Goal: Learn about a topic

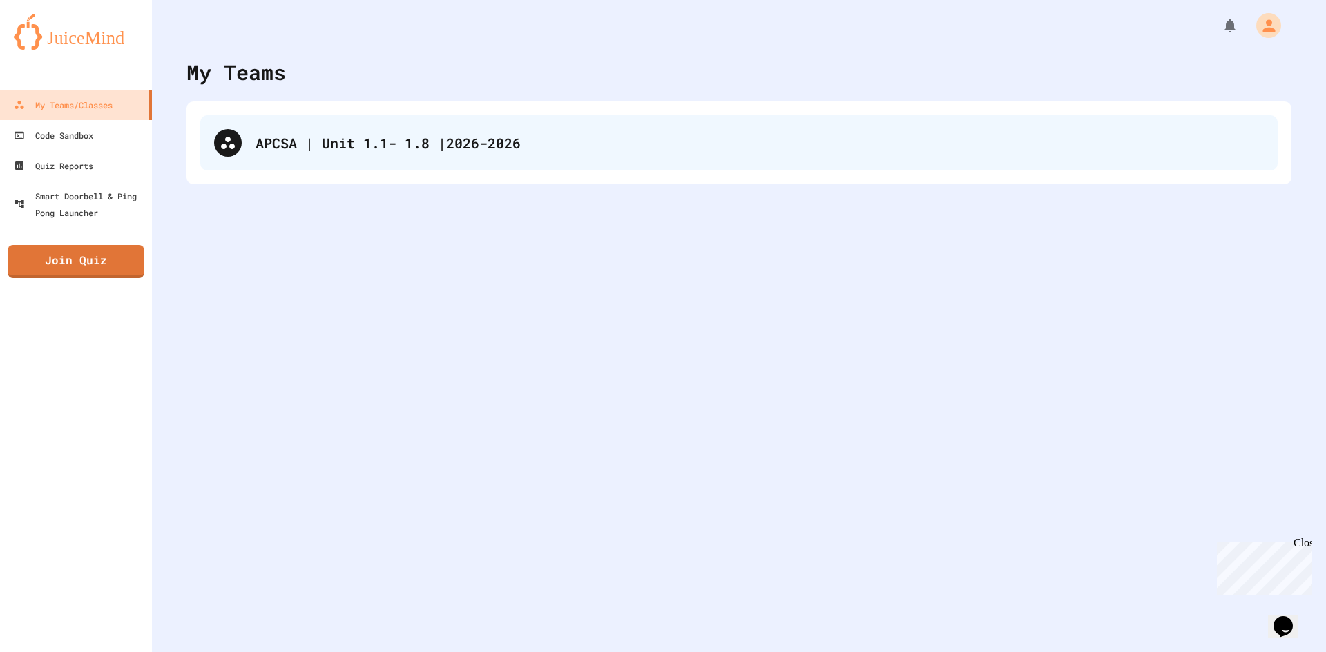
click at [345, 153] on div "APCSA | Unit 1.1- 1.8 |2026-2026" at bounding box center [738, 142] width 1077 height 55
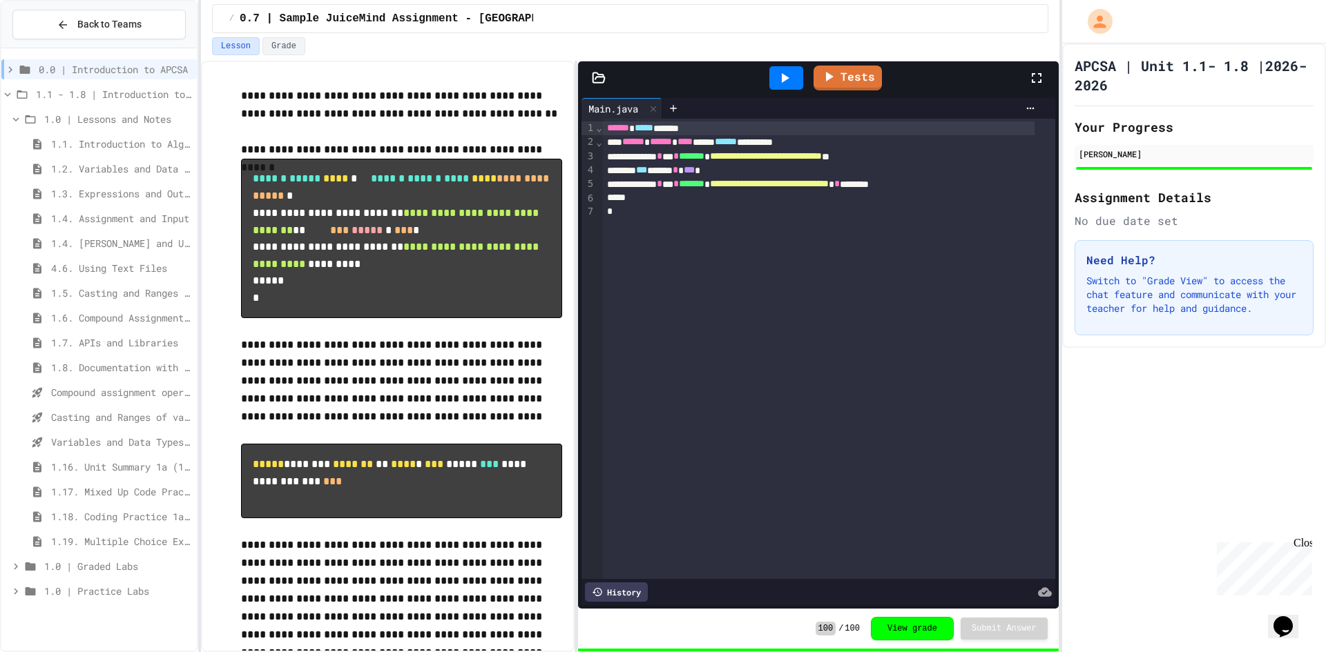
click at [1028, 75] on icon at bounding box center [1036, 78] width 17 height 17
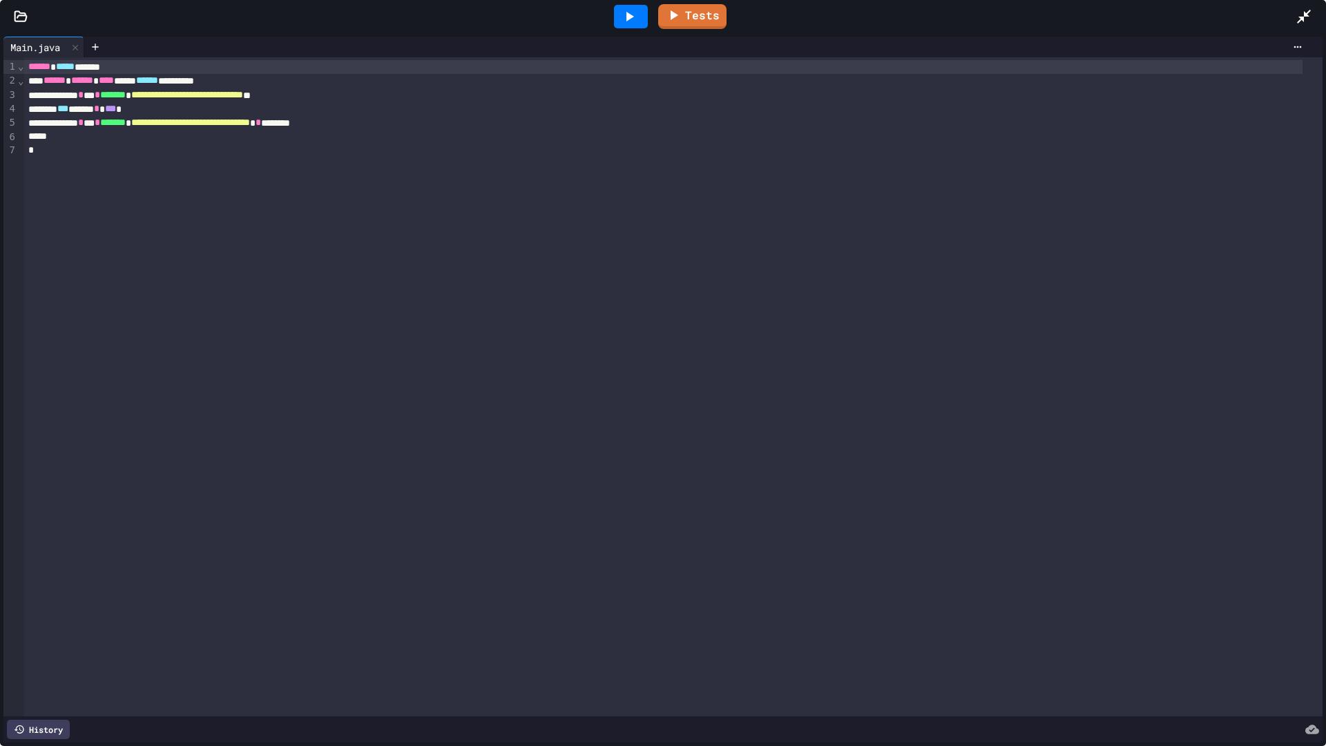
click at [1299, 11] on icon at bounding box center [1303, 16] width 17 height 17
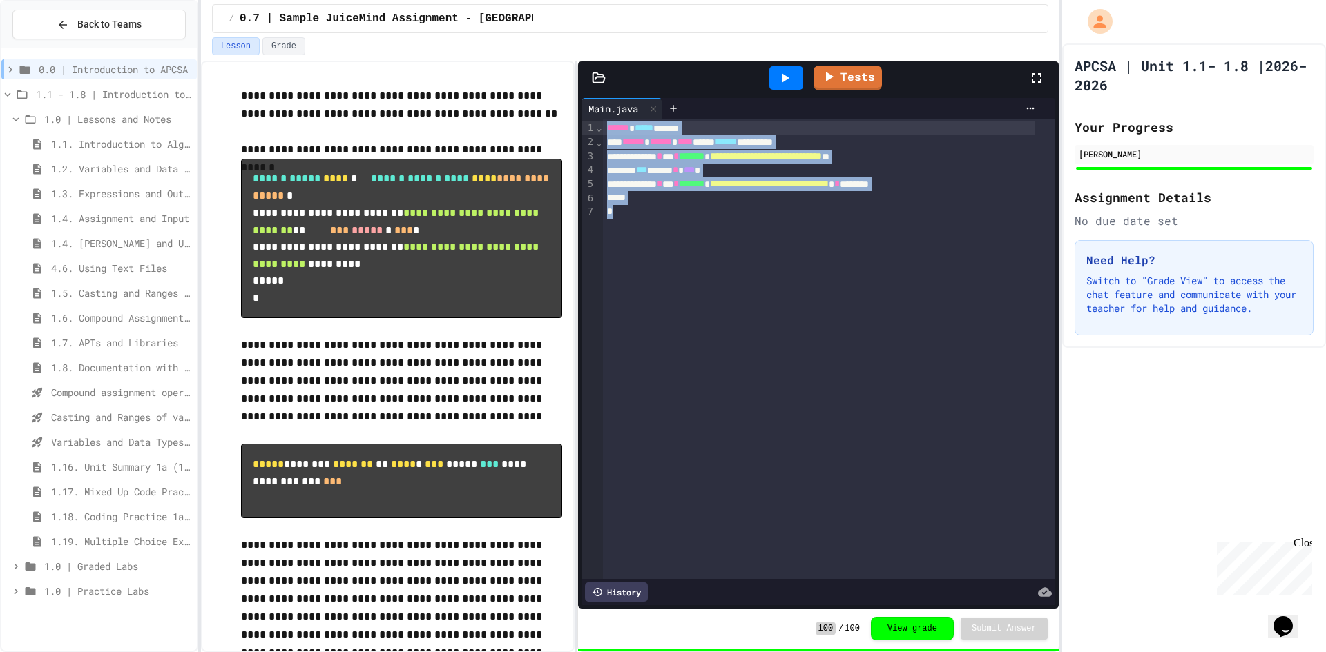
drag, startPoint x: 627, startPoint y: 208, endPoint x: 637, endPoint y: 99, distance: 108.9
click at [637, 99] on div "**********" at bounding box center [817, 351] width 473 height 507
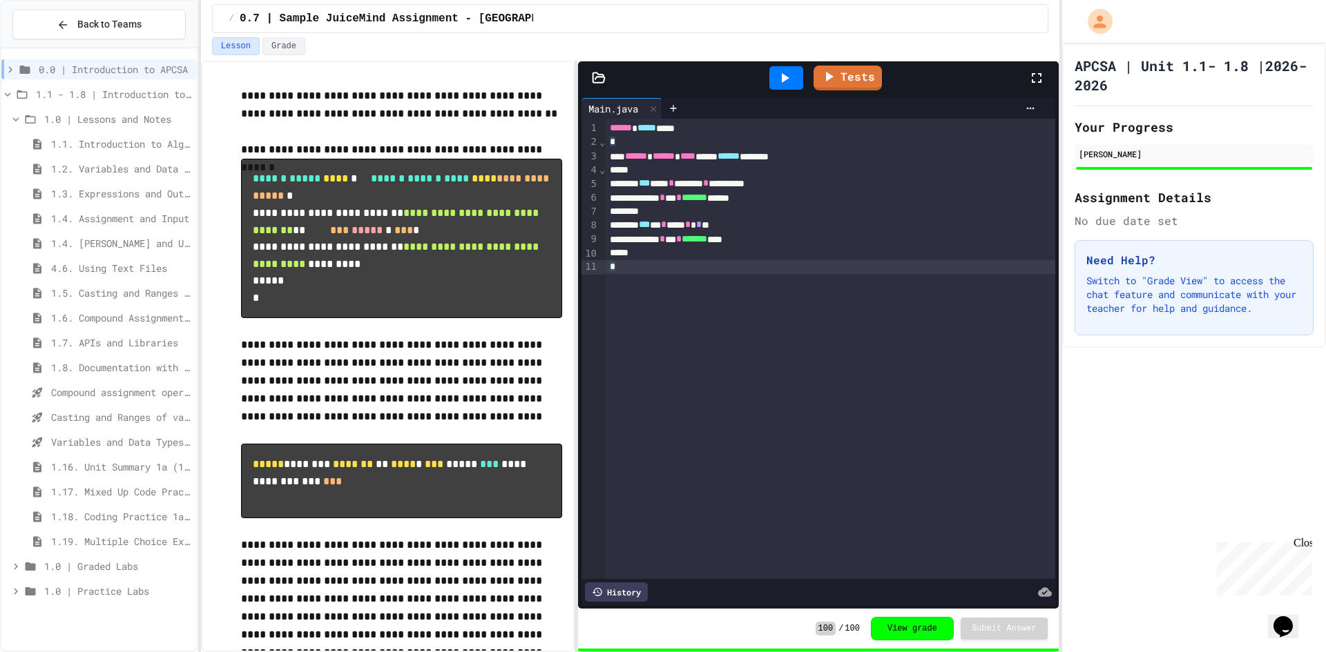
click at [779, 70] on icon at bounding box center [784, 78] width 17 height 17
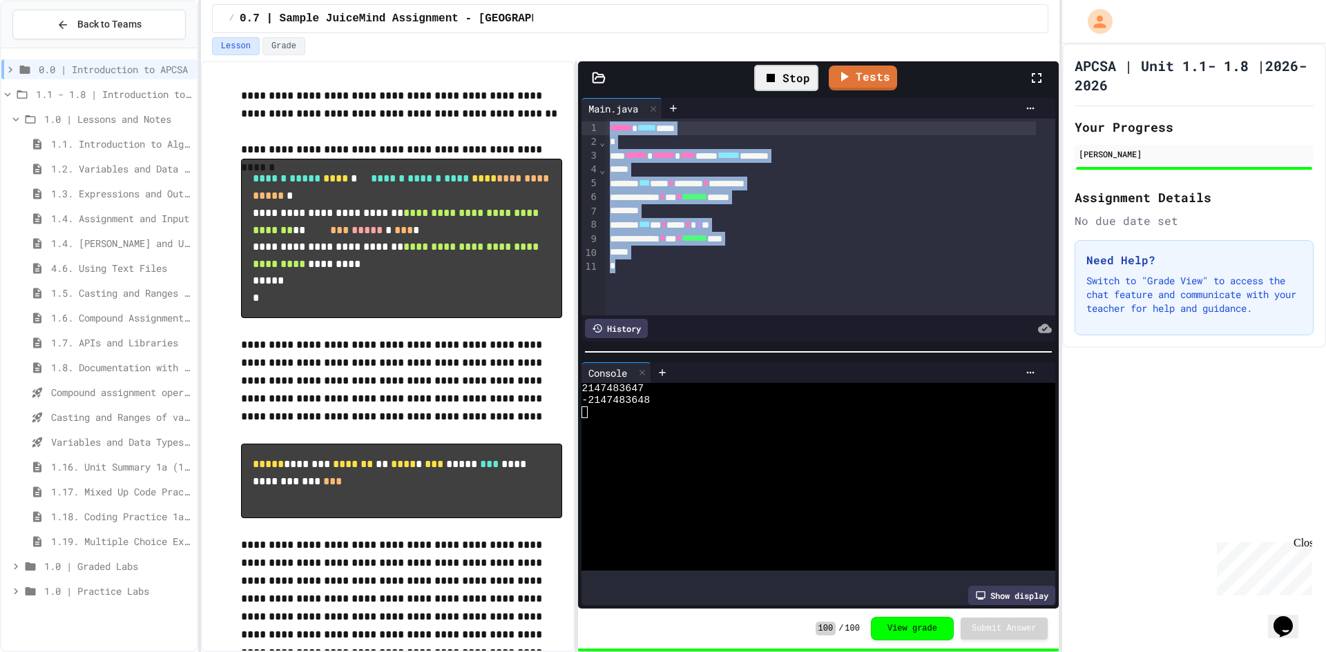
drag, startPoint x: 617, startPoint y: 275, endPoint x: 586, endPoint y: 128, distance: 150.8
click at [586, 128] on div "**********" at bounding box center [817, 217] width 473 height 197
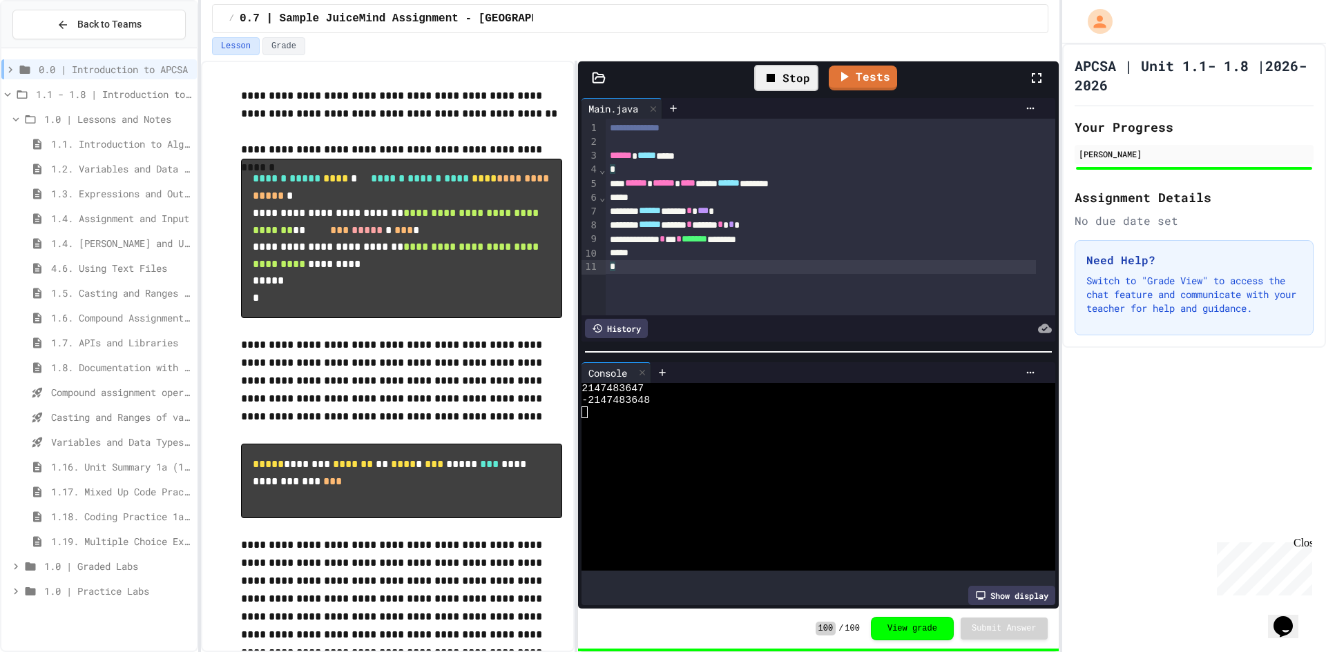
click at [794, 86] on div "Stop" at bounding box center [786, 78] width 64 height 26
click at [794, 86] on div at bounding box center [786, 77] width 34 height 23
click at [726, 82] on div "Stop Tests" at bounding box center [823, 78] width 408 height 40
click at [649, 320] on div at bounding box center [849, 328] width 403 height 19
click at [633, 319] on div "History" at bounding box center [616, 328] width 63 height 19
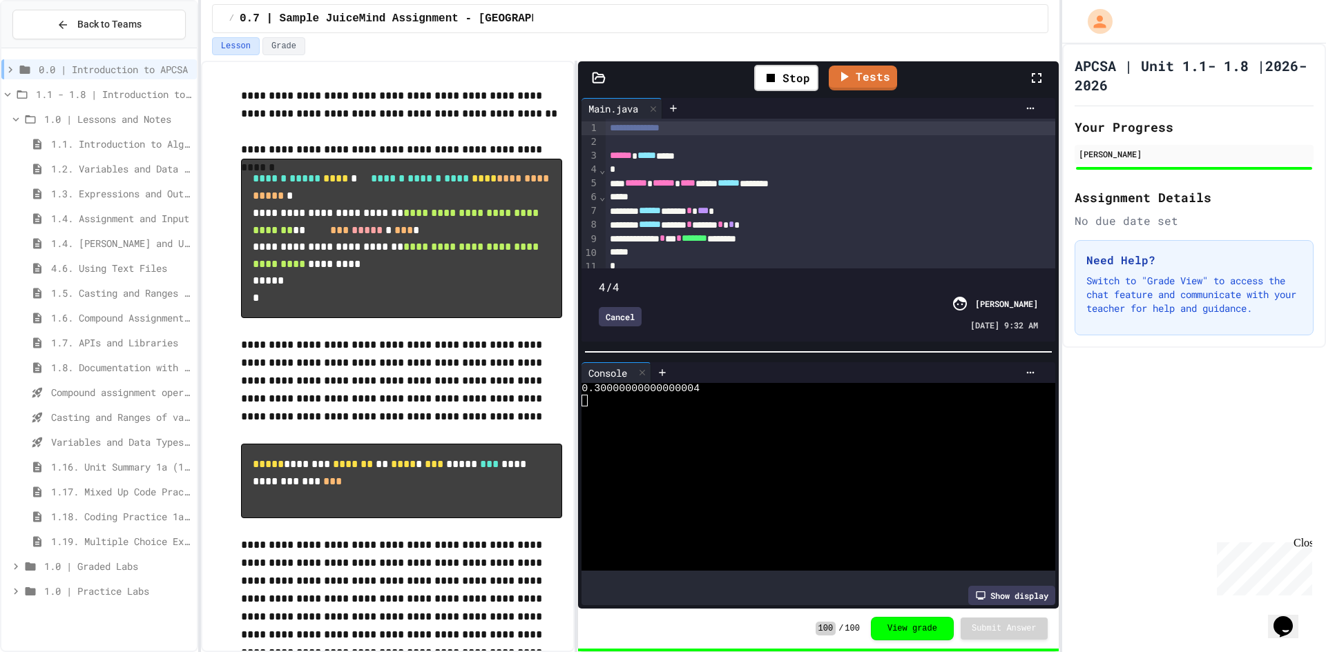
click at [598, 272] on div "4/4 Cancel [PERSON_NAME] [DATE] 9:32 AM" at bounding box center [818, 305] width 466 height 66
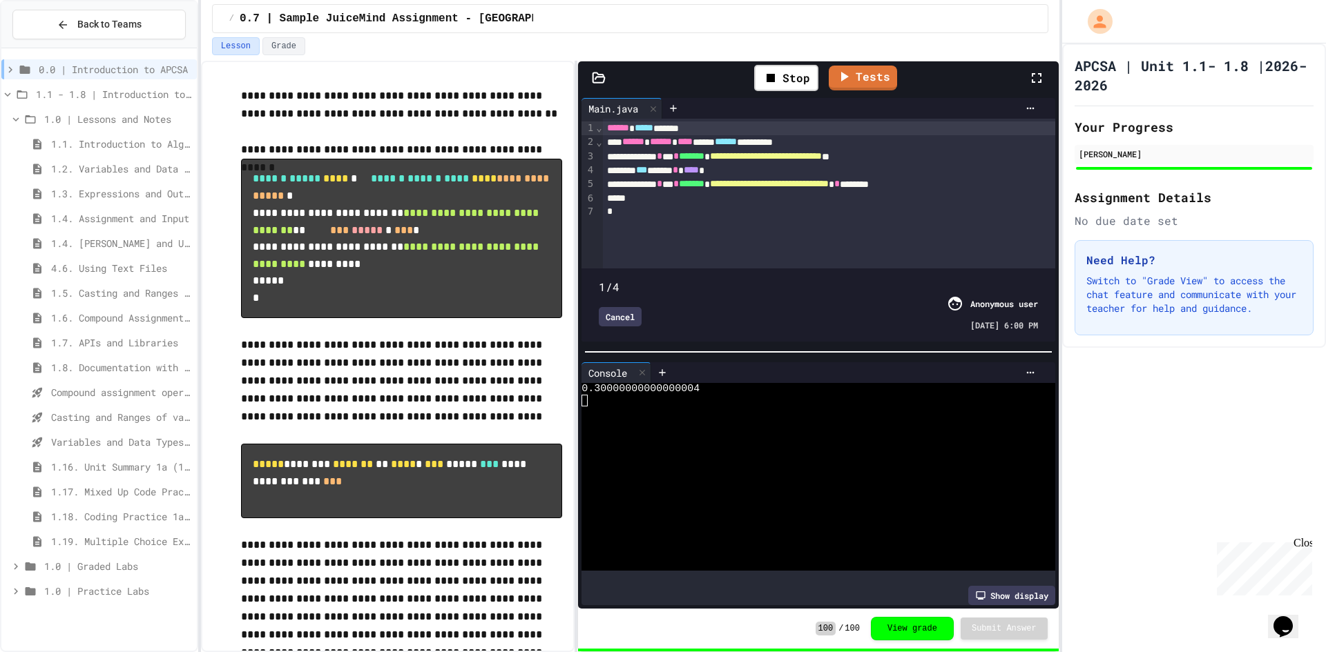
click at [599, 279] on span at bounding box center [599, 279] width 0 height 0
click at [687, 445] on div at bounding box center [804, 448] width 447 height 12
click at [508, 124] on p at bounding box center [401, 132] width 321 height 18
click at [1105, 23] on icon "My Account" at bounding box center [1101, 21] width 23 height 23
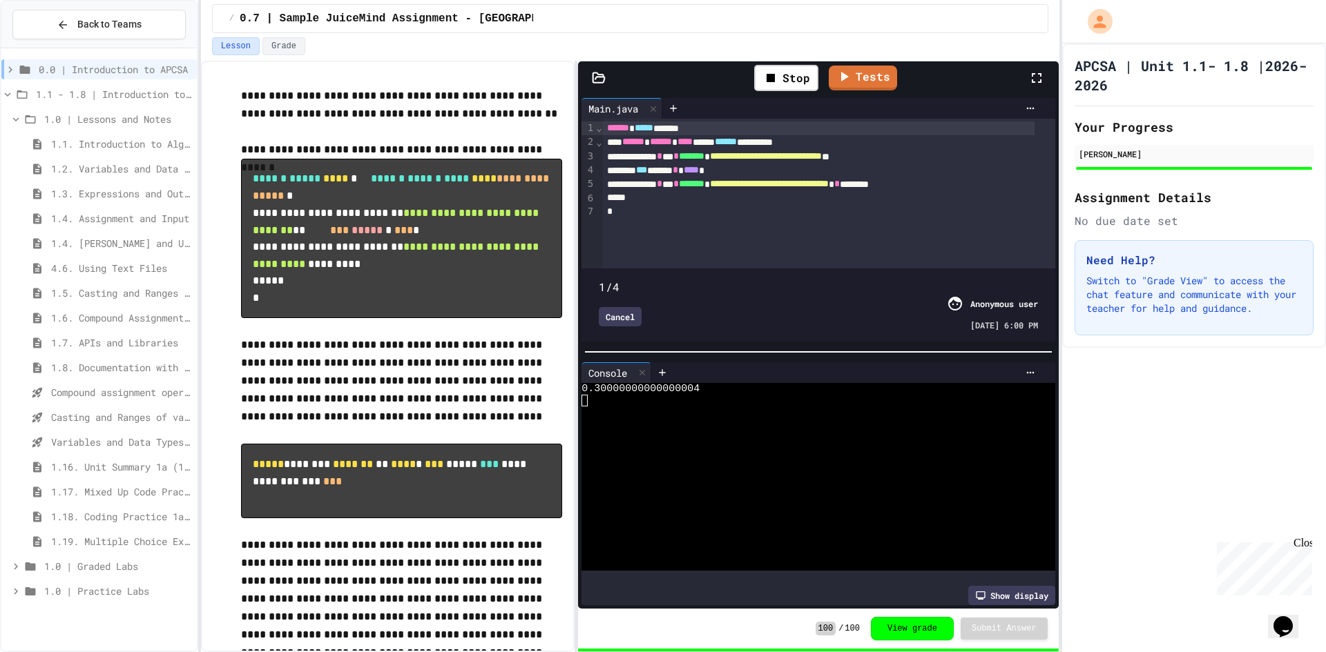
click at [938, 10] on div at bounding box center [663, 326] width 1326 height 652
click at [454, 408] on p "**********" at bounding box center [401, 381] width 321 height 90
click at [418, 426] on p "**********" at bounding box center [401, 381] width 321 height 90
click at [674, 279] on span at bounding box center [818, 279] width 438 height 0
type input "*"
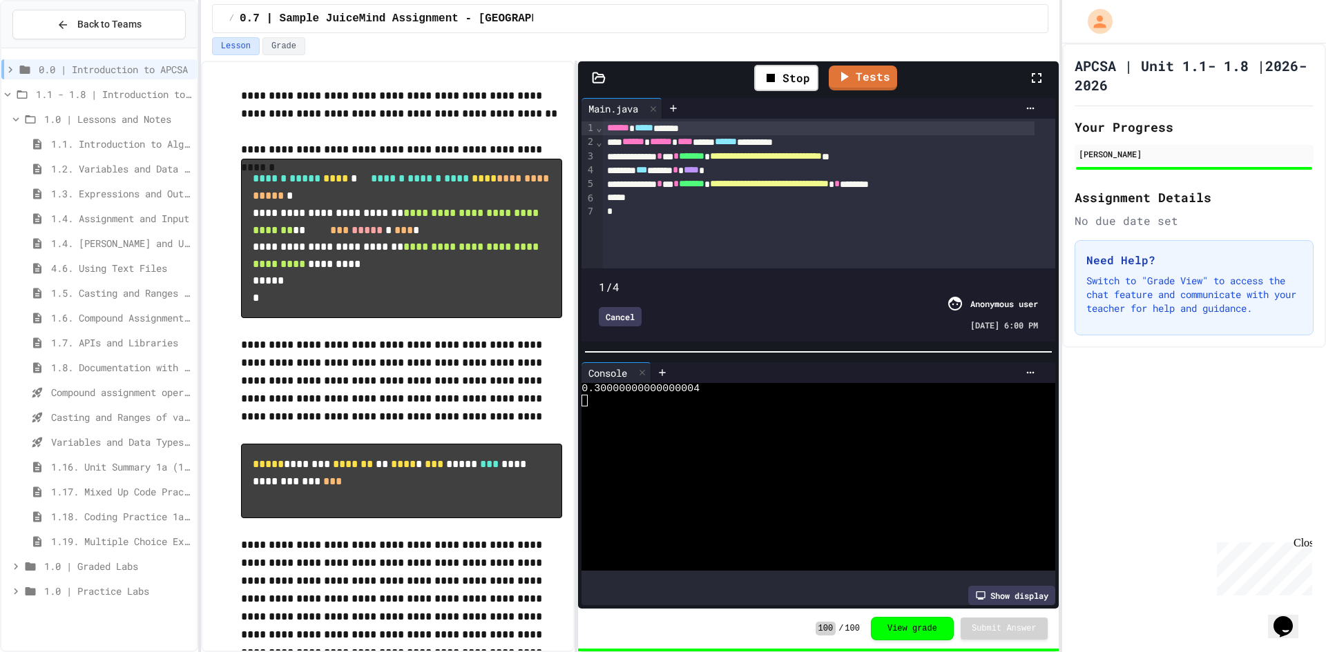
click at [603, 279] on span at bounding box center [818, 279] width 438 height 0
click at [126, 287] on span "1.5. Casting and Ranges of Values" at bounding box center [121, 293] width 140 height 14
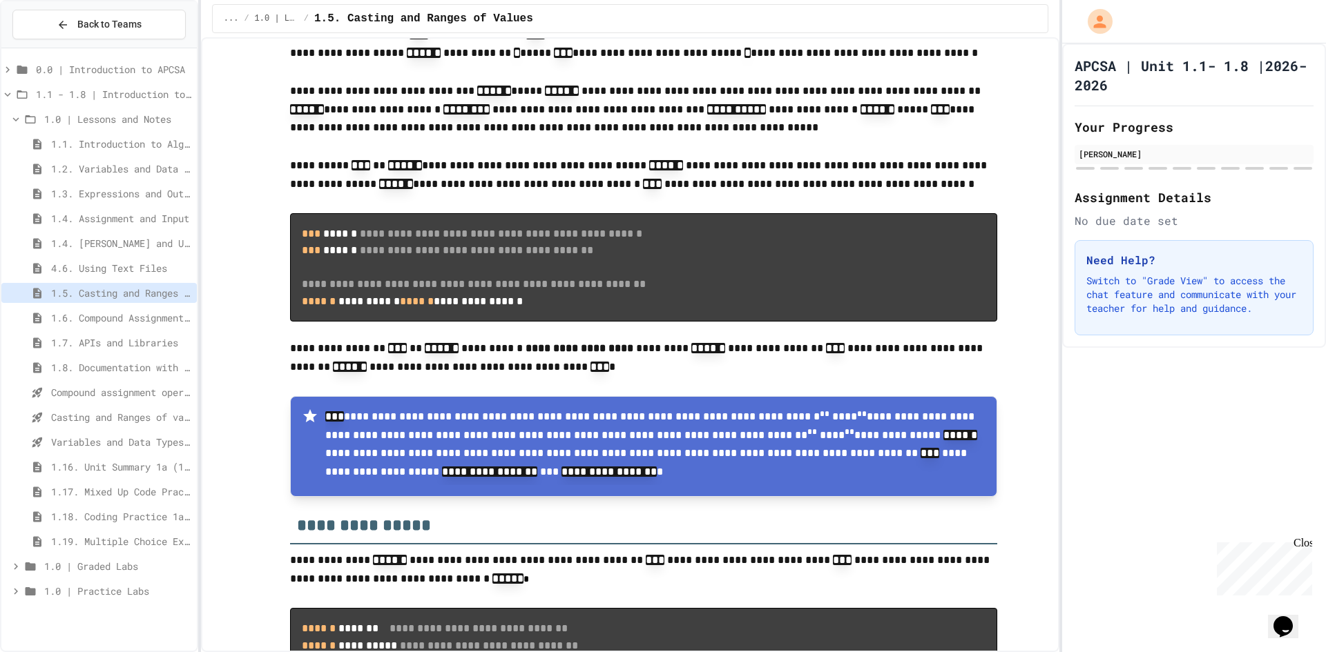
scroll to position [1519, 0]
